Goal: Task Accomplishment & Management: Use online tool/utility

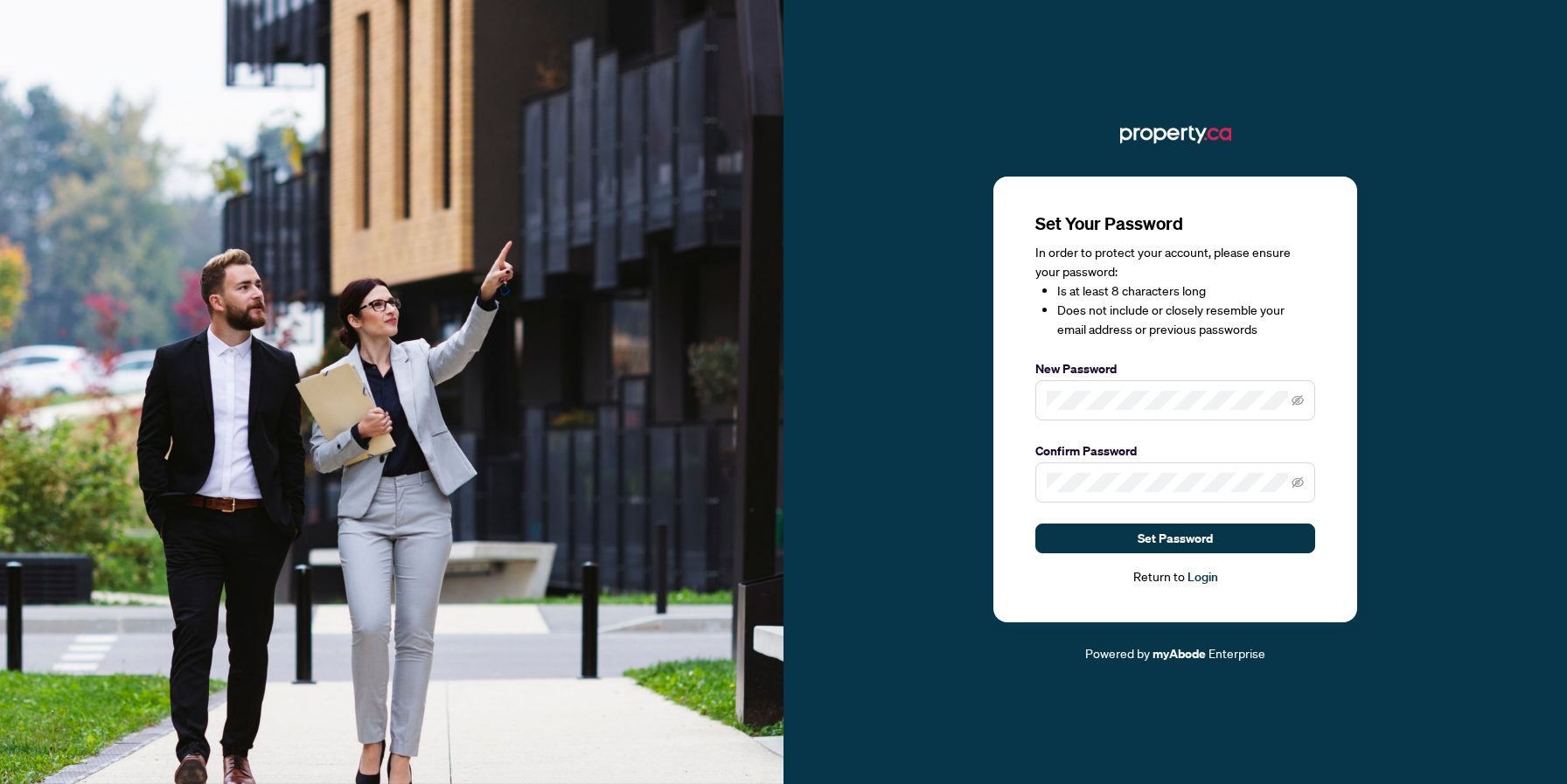
click at [1131, 413] on span at bounding box center [1174, 400] width 280 height 40
click at [1228, 540] on button "Set Password" at bounding box center [1174, 539] width 280 height 30
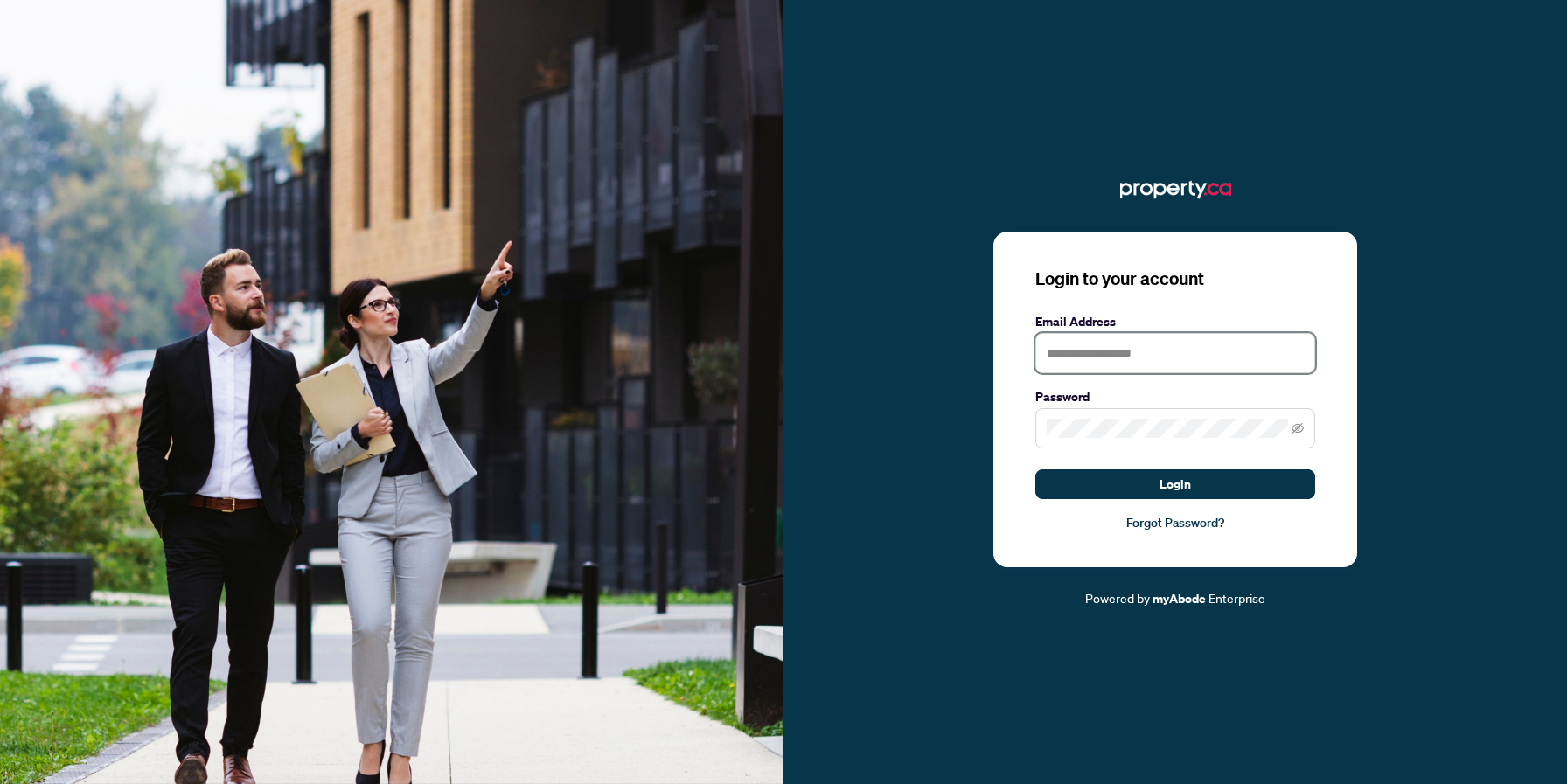
click at [1110, 352] on input "text" at bounding box center [1174, 353] width 280 height 40
type input "**********"
click at [1035, 470] on button "Login" at bounding box center [1174, 484] width 280 height 30
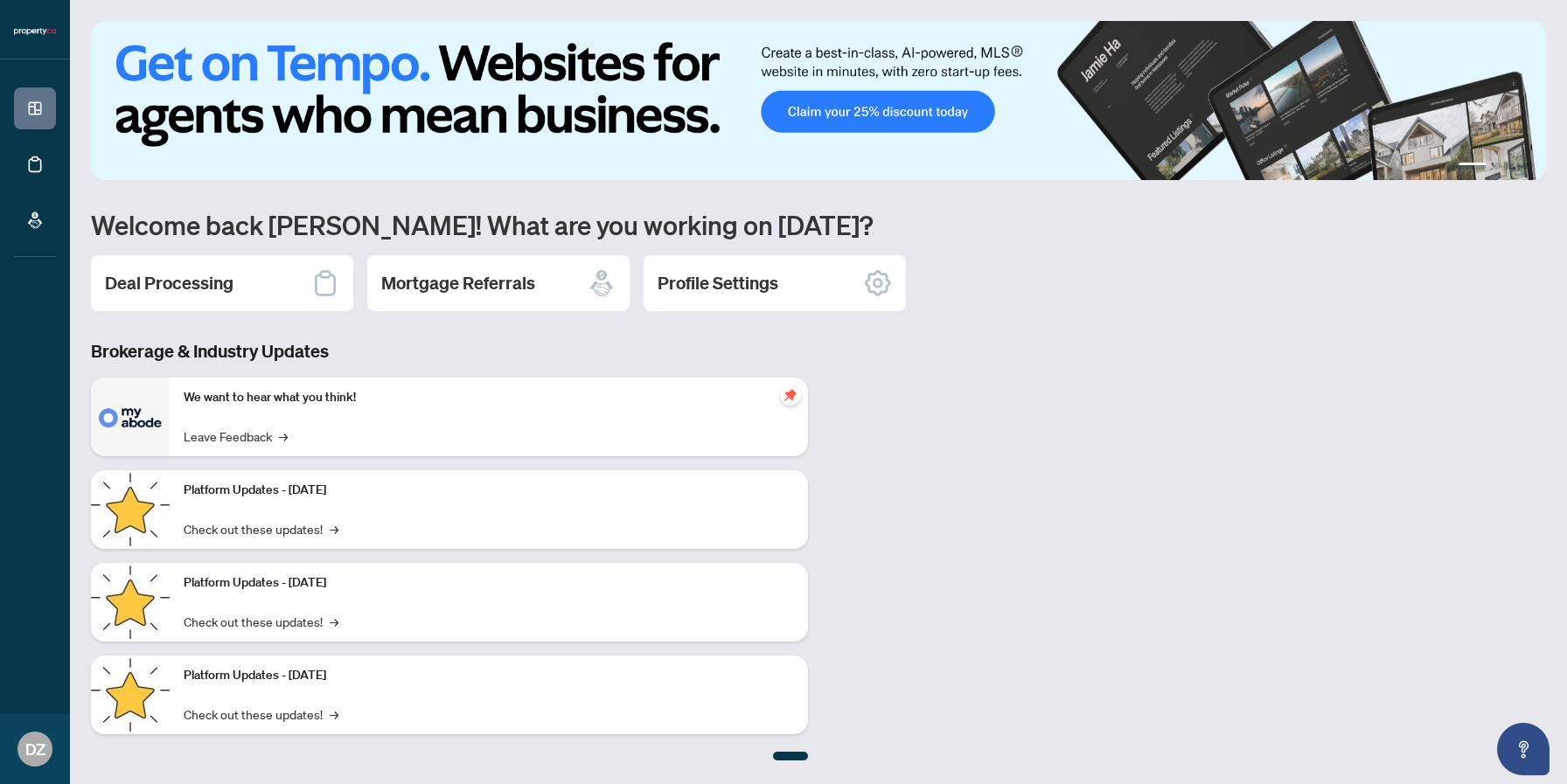
click at [1107, 403] on div "Brokerage & Industry Updates We want to hear what you think! Leave Feedback → P…" at bounding box center [819, 549] width 1476 height 421
click at [182, 277] on h2 "Deal Processing" at bounding box center [169, 283] width 129 height 25
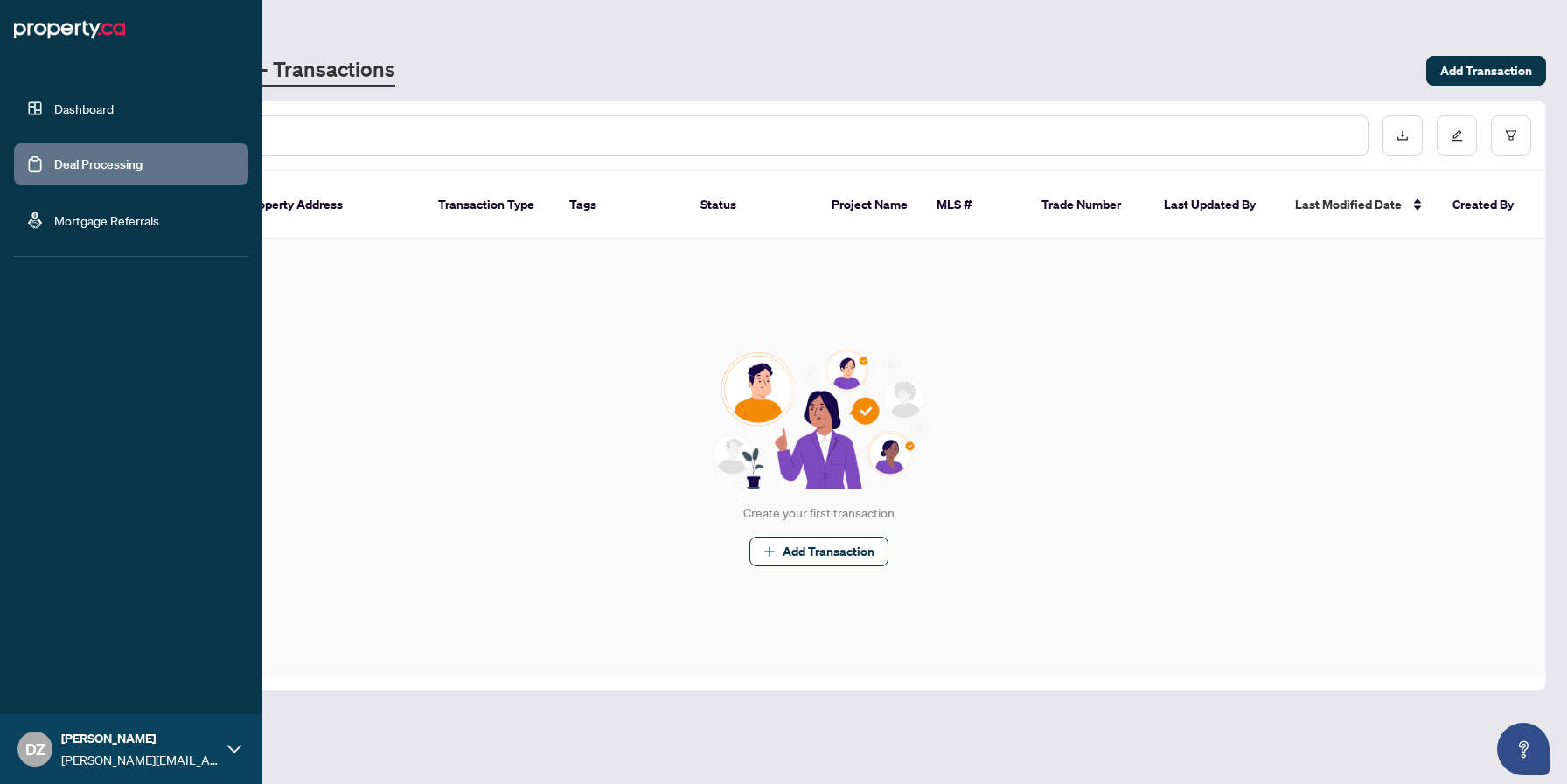
click at [54, 117] on link "Dashboard" at bounding box center [84, 109] width 60 height 16
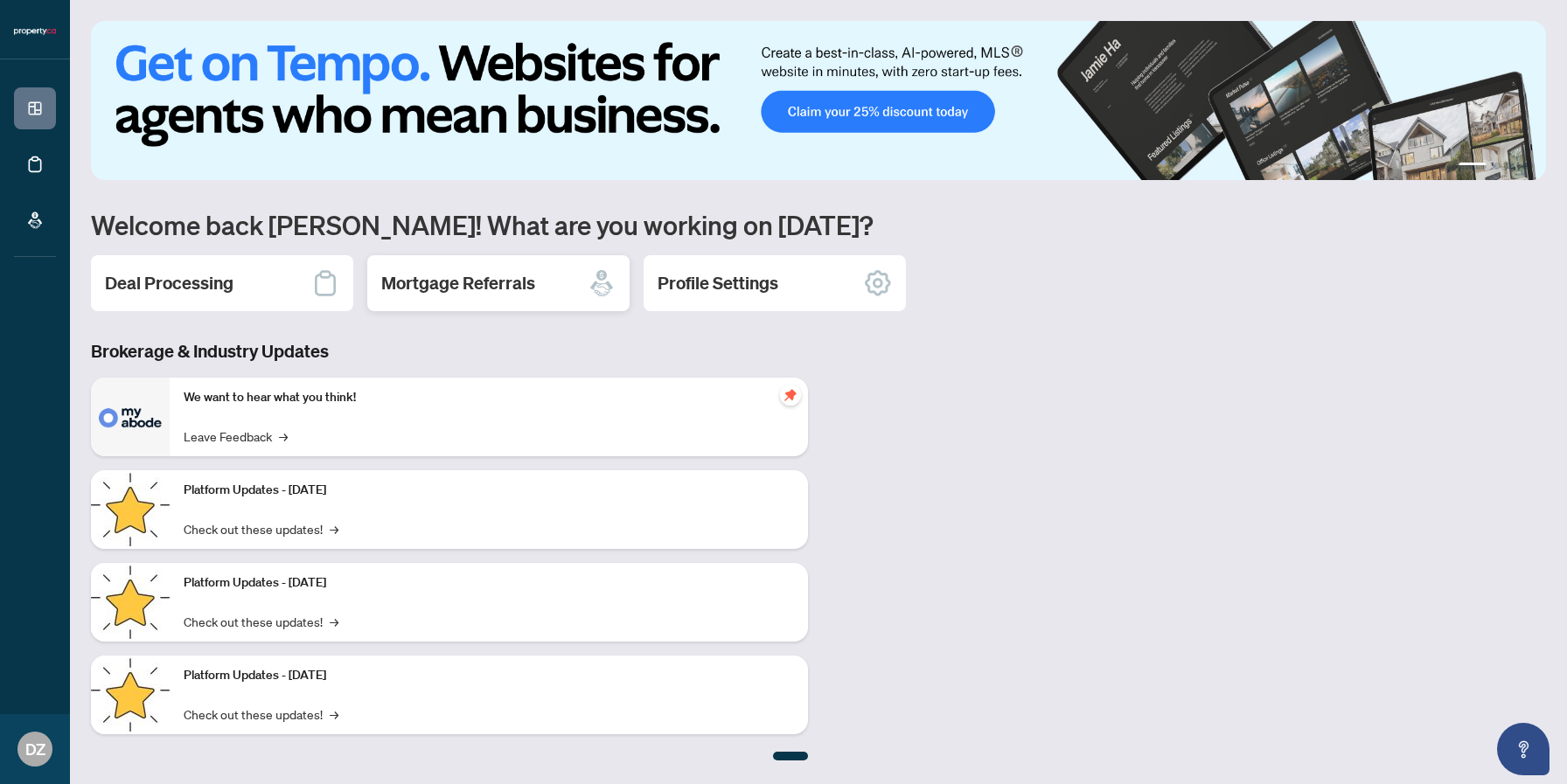
click at [489, 291] on h2 "Mortgage Referrals" at bounding box center [458, 283] width 154 height 25
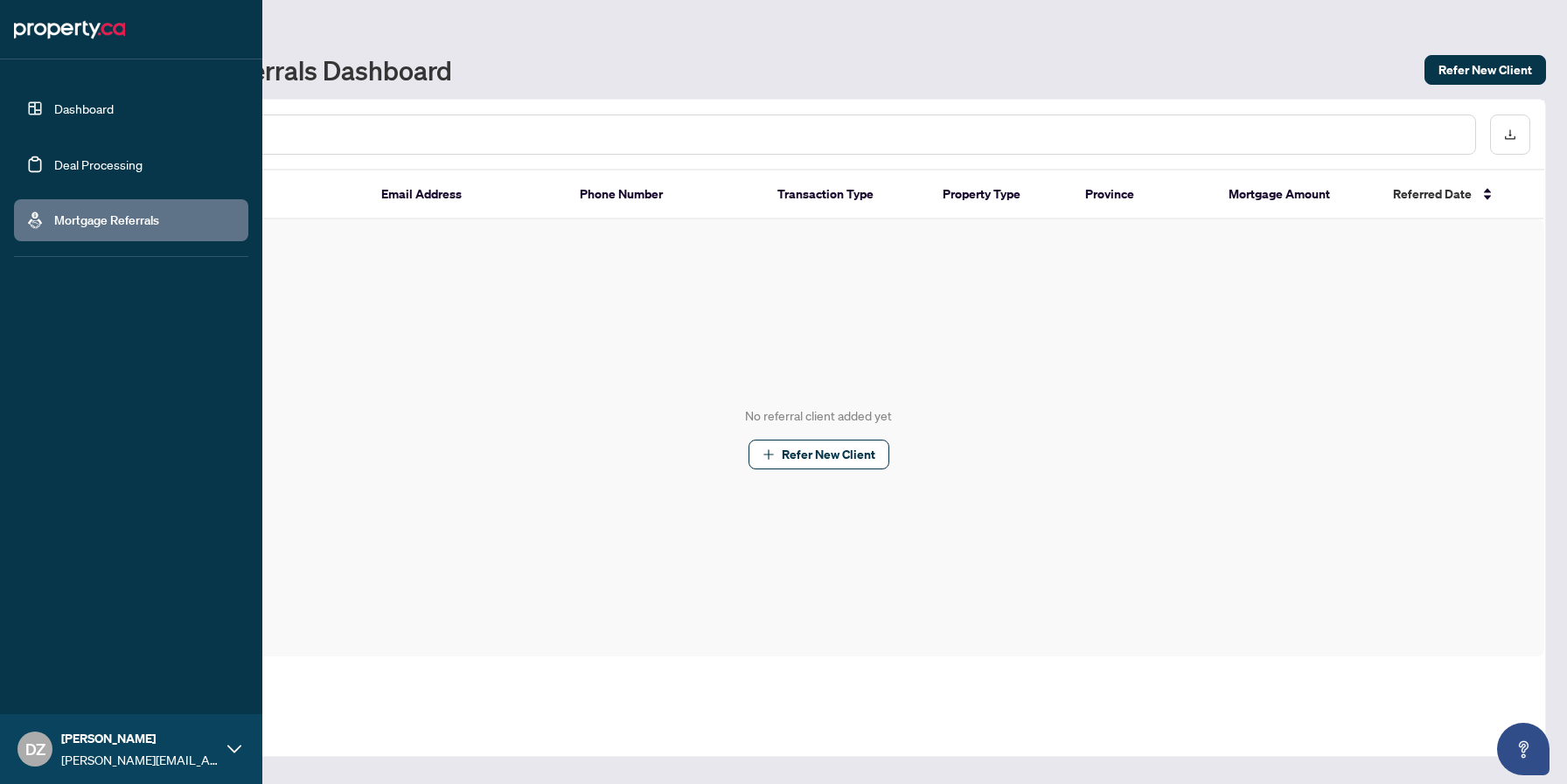
click at [54, 108] on link "Dashboard" at bounding box center [84, 109] width 60 height 16
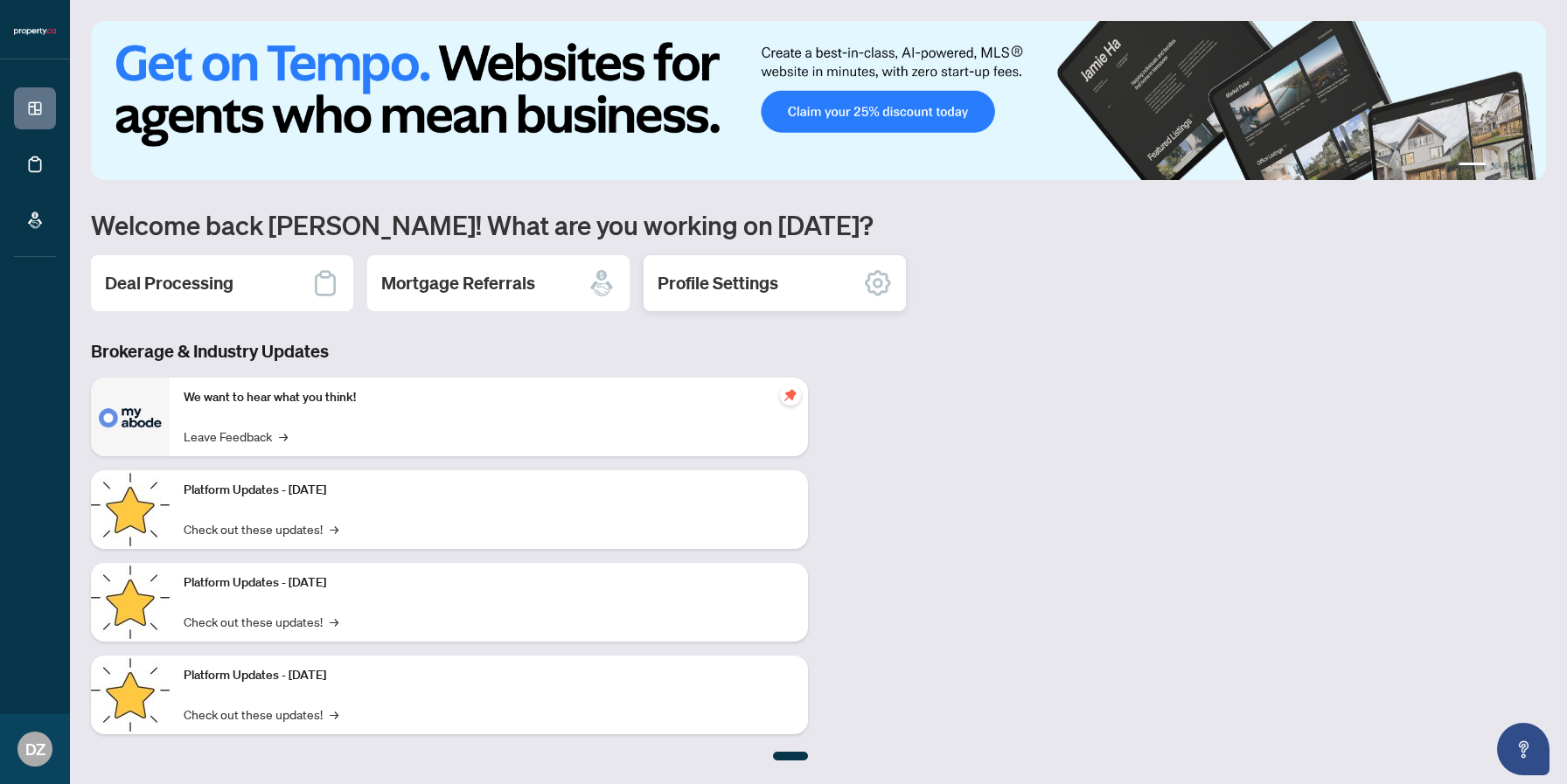
click at [747, 277] on h2 "Profile Settings" at bounding box center [718, 283] width 121 height 25
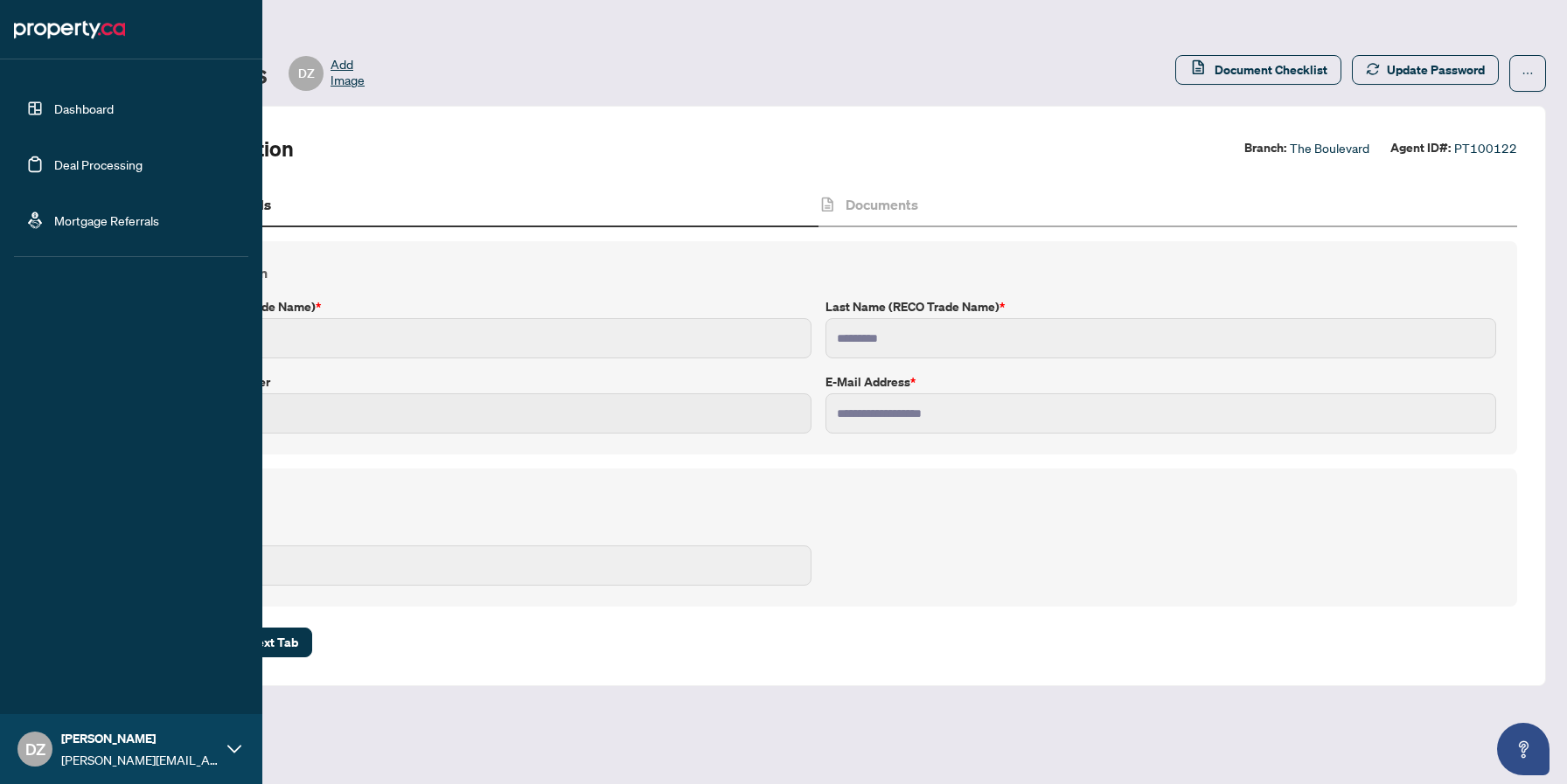
click at [89, 107] on link "Dashboard" at bounding box center [84, 109] width 60 height 16
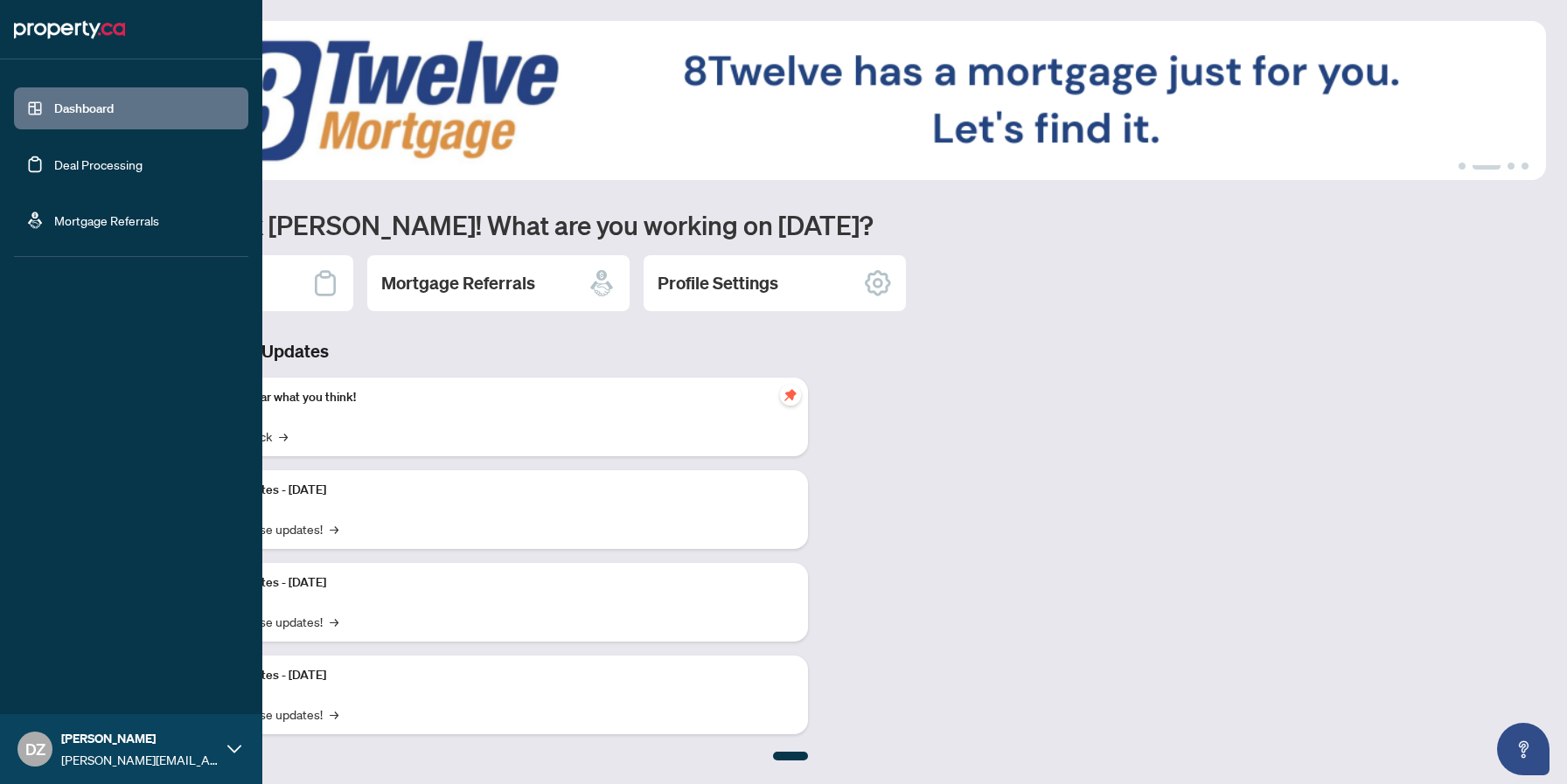
click at [54, 166] on link "Deal Processing" at bounding box center [98, 165] width 89 height 16
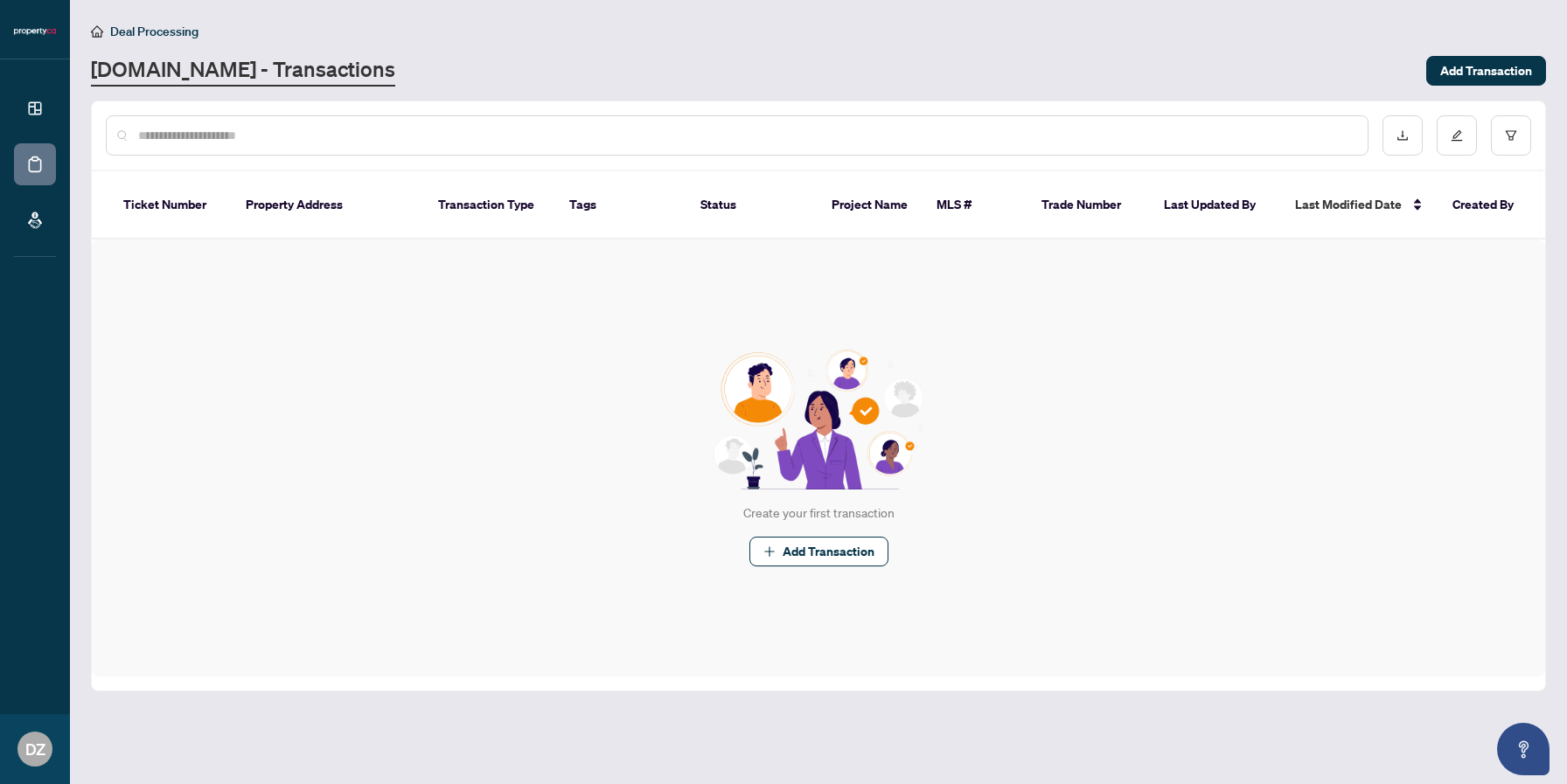
click at [540, 295] on div "Create your first transaction Add Transaction" at bounding box center [819, 457] width 1453 height 437
